Goal: Task Accomplishment & Management: Use online tool/utility

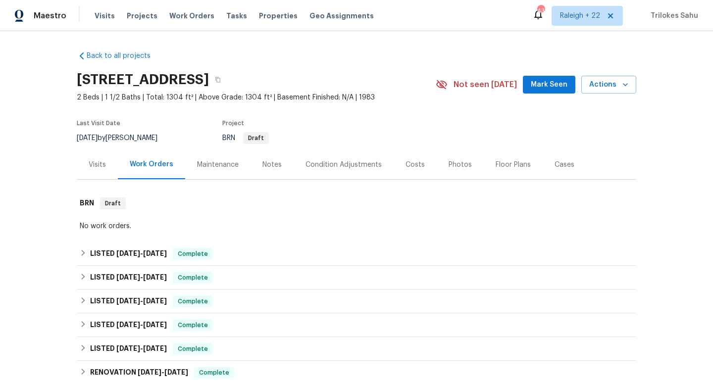
scroll to position [151, 0]
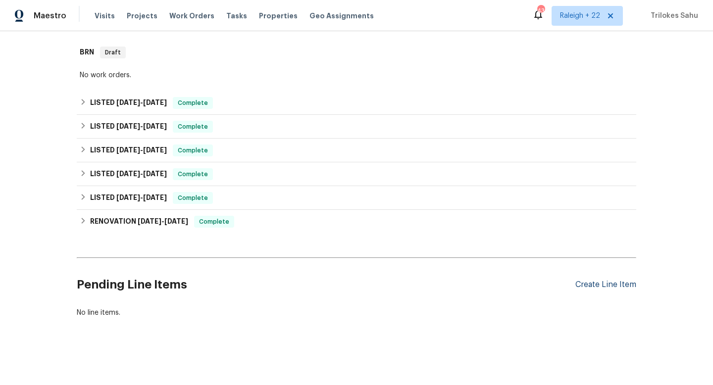
click at [595, 288] on div "Create Line Item" at bounding box center [606, 284] width 61 height 9
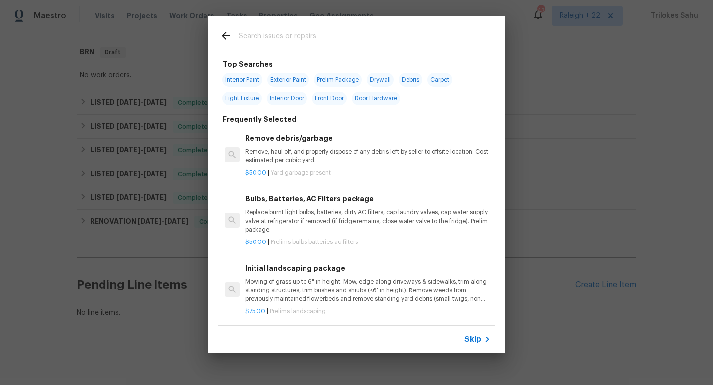
click at [154, 285] on div "Top Searches Interior Paint Exterior Paint Prelim Package Drywall Debris Carpet…" at bounding box center [356, 185] width 713 height 370
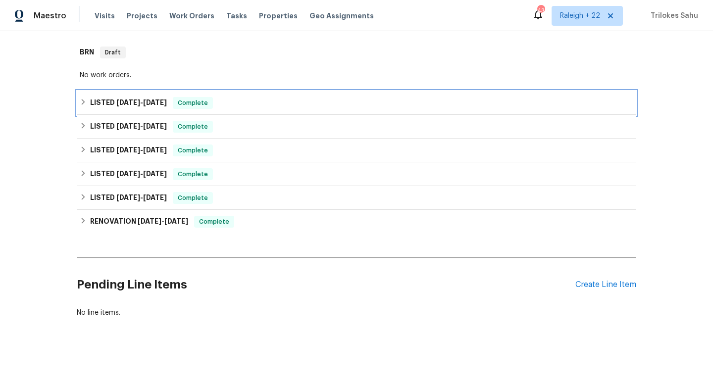
click at [87, 100] on div "LISTED [DATE] - [DATE] Complete" at bounding box center [357, 103] width 554 height 12
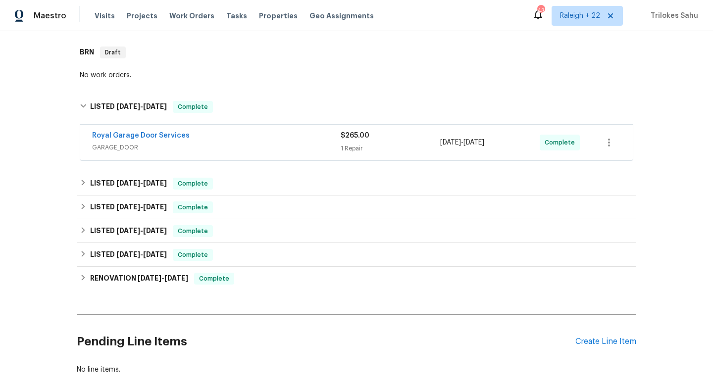
click at [101, 147] on span "GARAGE_DOOR" at bounding box center [216, 148] width 249 height 10
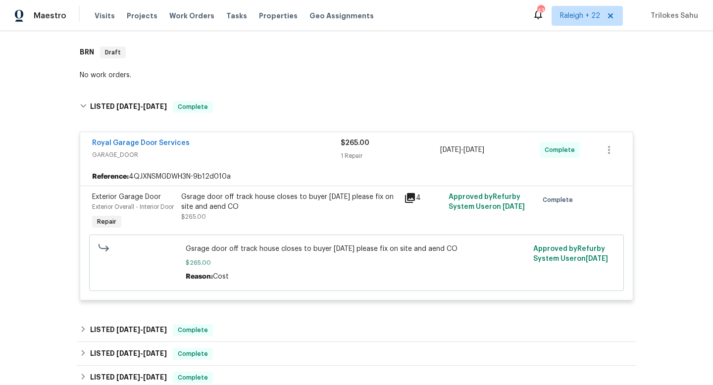
click at [219, 204] on div "Gsrage door off track house closes to buyer [DATE] please fix on site and aend …" at bounding box center [289, 202] width 217 height 20
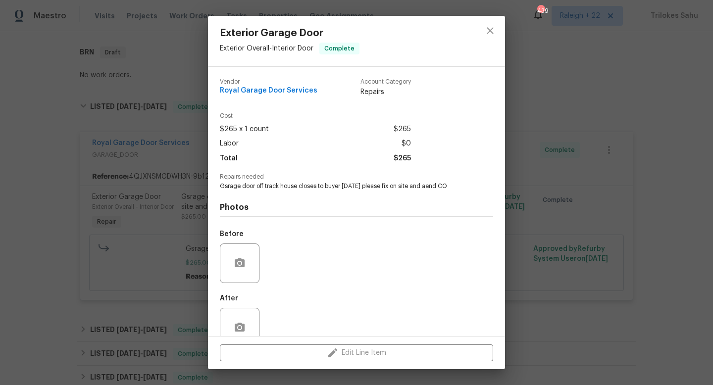
scroll to position [21, 0]
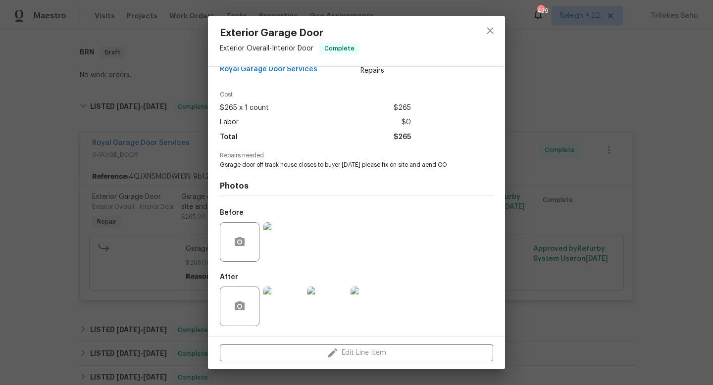
click at [286, 321] on img at bounding box center [284, 307] width 40 height 40
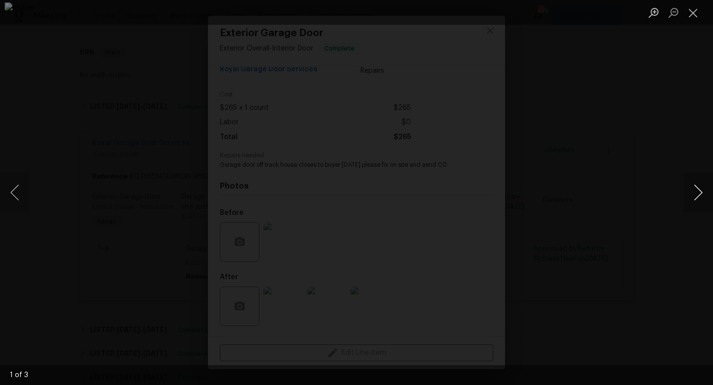
click at [700, 197] on button "Next image" at bounding box center [699, 193] width 30 height 40
click at [688, 13] on button "Close lightbox" at bounding box center [694, 12] width 20 height 17
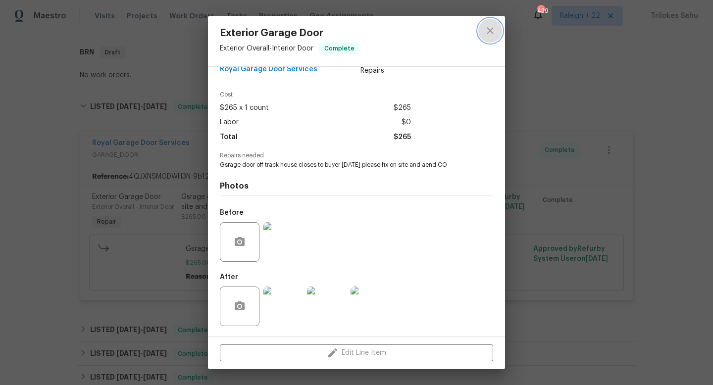
click at [492, 42] on button "close" at bounding box center [491, 31] width 24 height 24
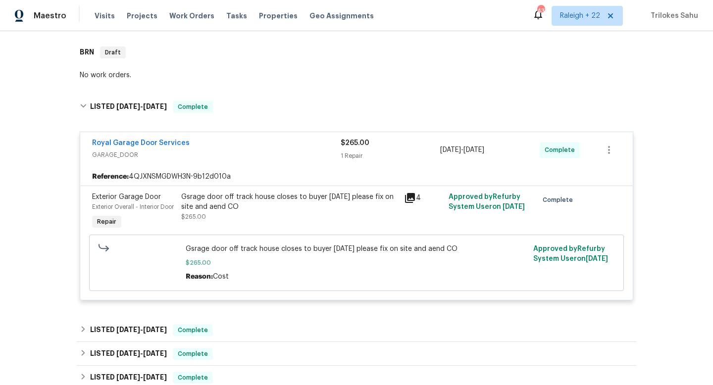
click at [276, 196] on div "Gsrage door off track house closes to buyer [DATE] please fix on site and aend …" at bounding box center [289, 202] width 217 height 20
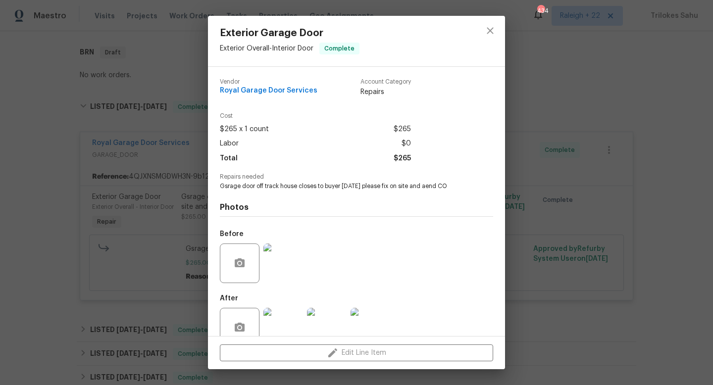
click at [288, 320] on img at bounding box center [284, 328] width 40 height 40
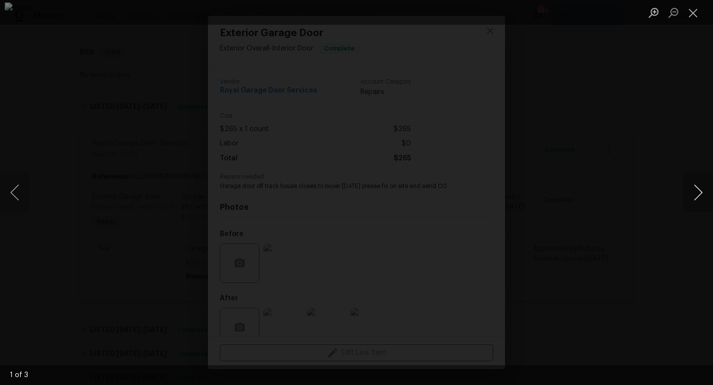
click at [701, 194] on button "Next image" at bounding box center [699, 193] width 30 height 40
click at [697, 197] on button "Next image" at bounding box center [699, 193] width 30 height 40
